Goal: Task Accomplishment & Management: Use online tool/utility

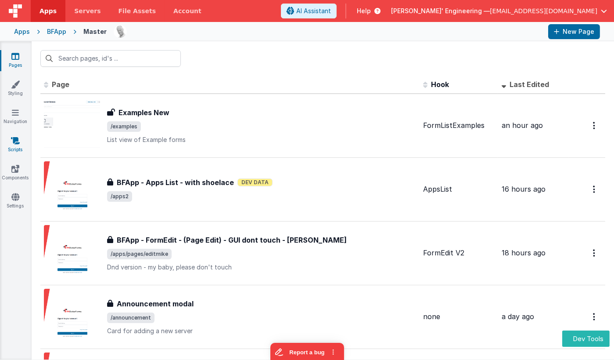
click at [15, 150] on link "Scripts" at bounding box center [16, 145] width 32 height 18
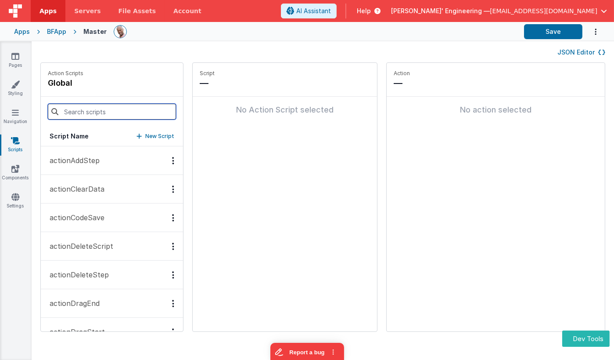
click at [89, 113] on input at bounding box center [112, 112] width 128 height 16
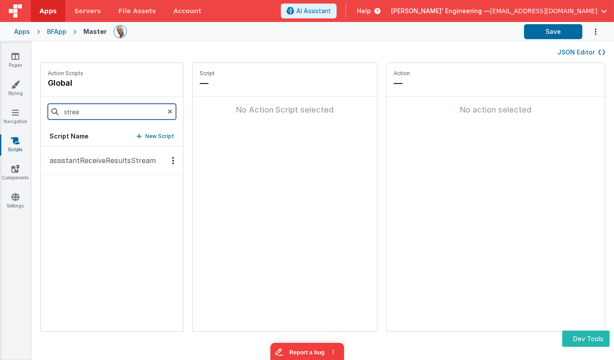
type input "strea"
click at [108, 162] on p "assistantReceiveResultsStream" at bounding box center [99, 160] width 111 height 11
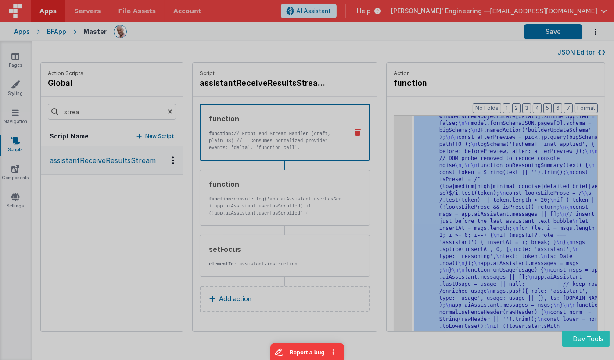
scroll to position [4142, 0]
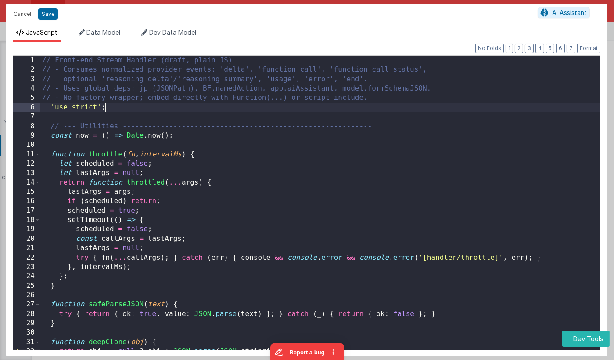
click at [290, 109] on div "// Front-end Stream Handler (draft, plain JS) // - Consumes normalized provider…" at bounding box center [320, 219] width 560 height 326
click at [513, 49] on button "1" at bounding box center [509, 48] width 7 height 10
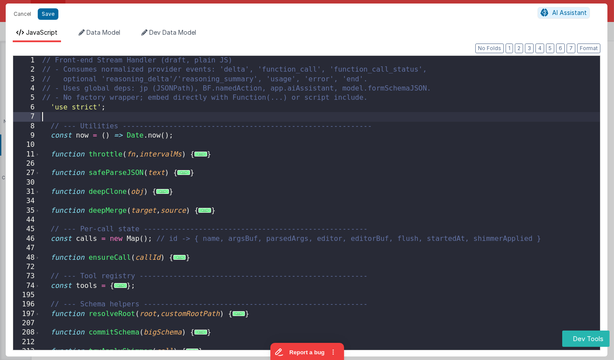
click at [184, 118] on div "// Front-end Stream Handler (draft, plain JS) // - Consumes normalized provider…" at bounding box center [320, 219] width 560 height 326
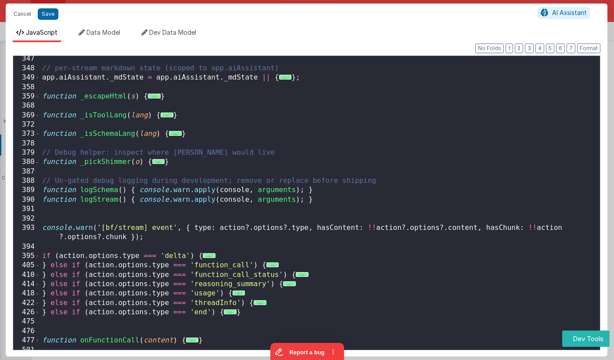
scroll to position [500, 0]
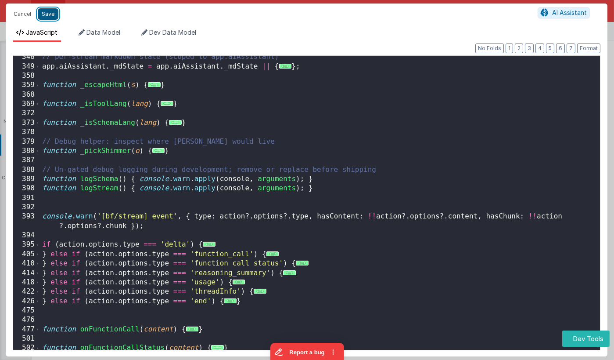
click at [47, 16] on button "Save" at bounding box center [48, 13] width 21 height 11
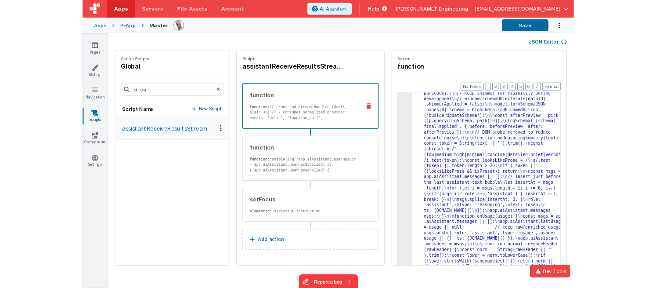
scroll to position [3842, 0]
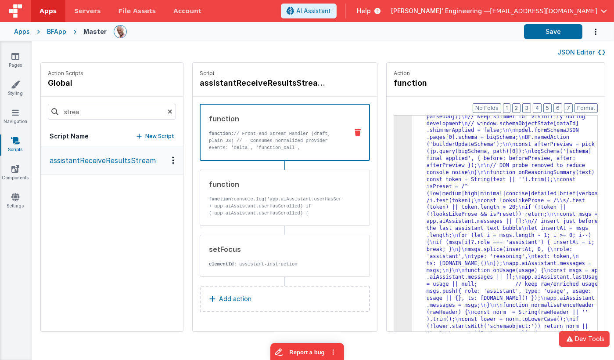
click at [369, 52] on div "JSON Editor" at bounding box center [322, 52] width 565 height 11
click at [521, 45] on div "JSON Editor" at bounding box center [323, 51] width 582 height 21
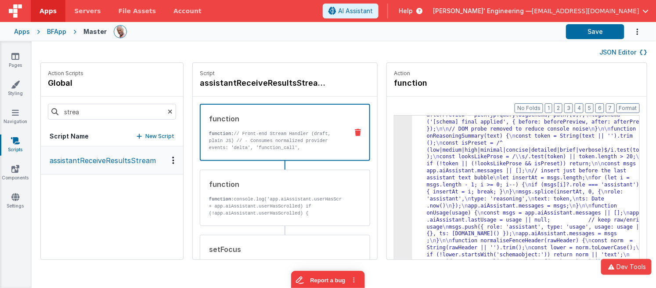
scroll to position [3097, 0]
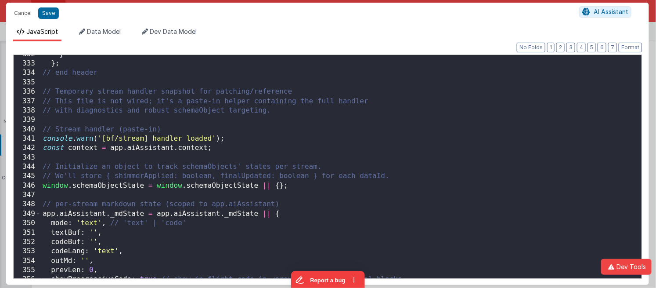
scroll to position [3119, 0]
click at [164, 115] on div "} } ; // end header // Temporary stream handler snapshot for patching/reference…" at bounding box center [341, 171] width 600 height 242
